Goal: Navigation & Orientation: Find specific page/section

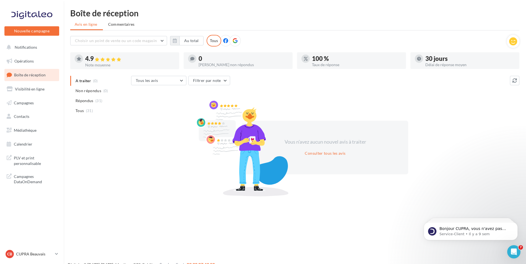
click at [61, 253] on div "CB CUPRA Beauvais cupra_beauvais" at bounding box center [32, 256] width 64 height 15
click at [56, 253] on icon at bounding box center [56, 254] width 3 height 5
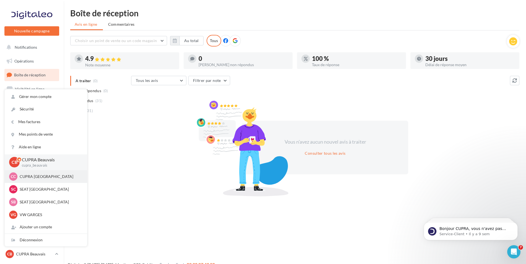
click at [47, 182] on div "CC CUPRA Compiègne cupra_compiegne" at bounding box center [46, 176] width 82 height 13
drag, startPoint x: 36, startPoint y: 180, endPoint x: 32, endPoint y: 182, distance: 4.6
drag, startPoint x: 32, startPoint y: 182, endPoint x: 14, endPoint y: 177, distance: 17.7
click at [14, 177] on span "CC" at bounding box center [13, 177] width 5 height 6
